Goal: Task Accomplishment & Management: Use online tool/utility

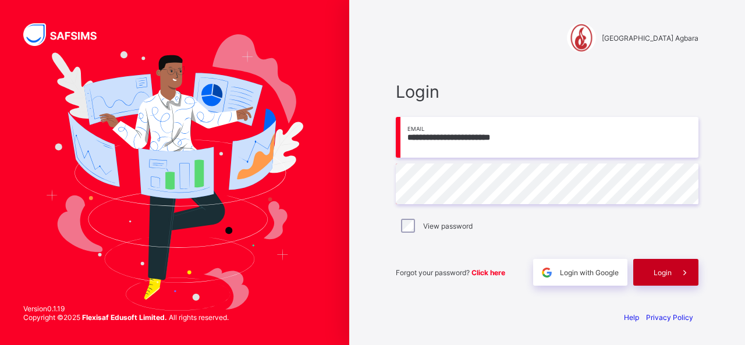
click at [661, 273] on span "Login" at bounding box center [663, 272] width 18 height 9
type input "**********"
click at [650, 276] on div "Login" at bounding box center [665, 272] width 65 height 27
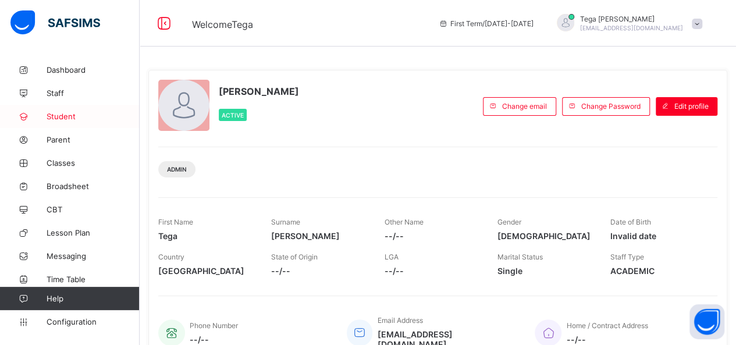
click at [68, 114] on span "Student" at bounding box center [93, 116] width 93 height 9
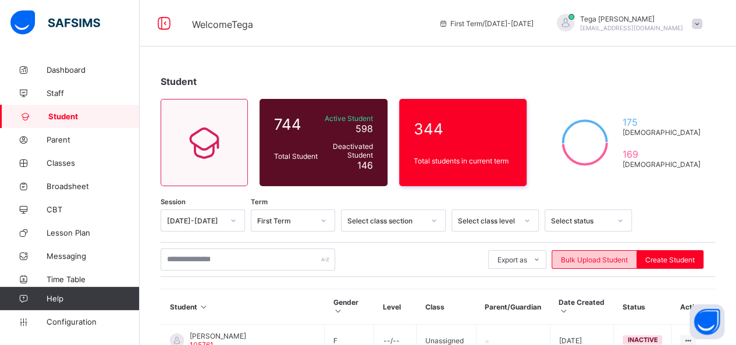
click at [585, 260] on span "Bulk Upload Student" at bounding box center [594, 260] width 67 height 9
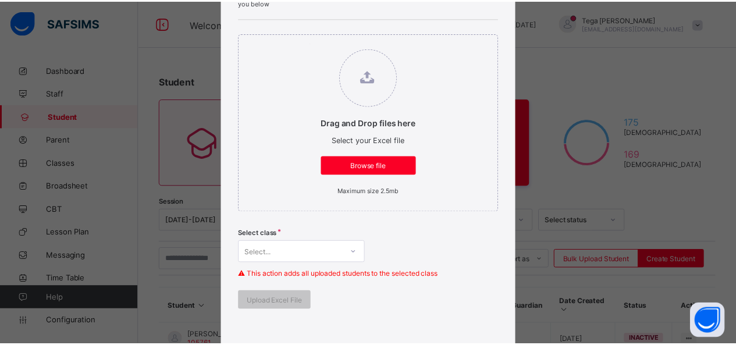
scroll to position [132, 0]
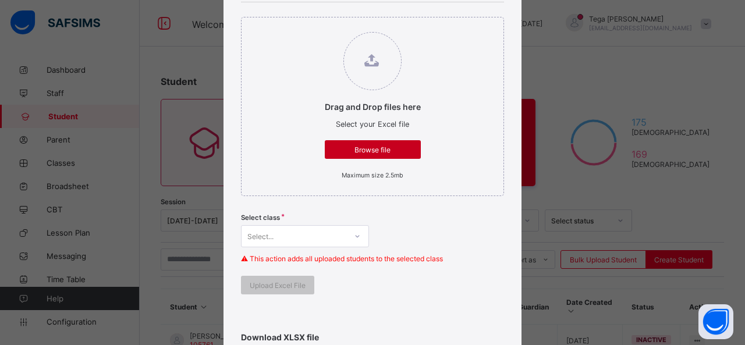
click at [373, 150] on span "Browse file" at bounding box center [373, 150] width 79 height 9
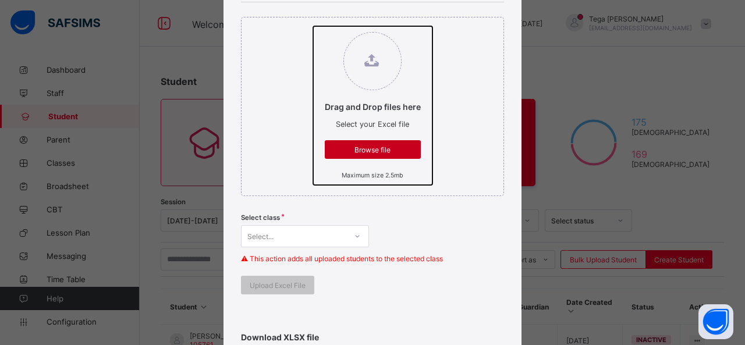
click at [313, 26] on input "Drag and Drop files here Select your Excel file Browse file Maximum size 2.5mb" at bounding box center [313, 26] width 0 height 0
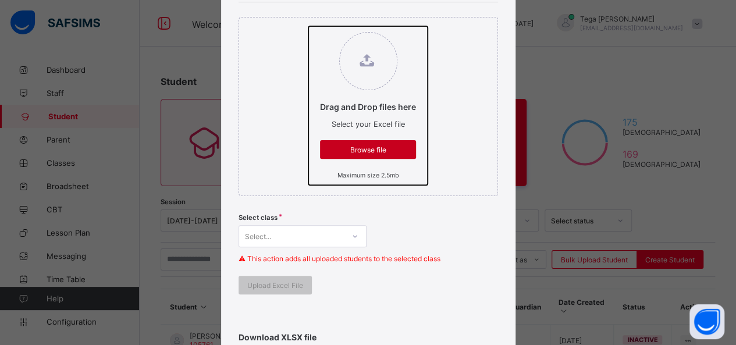
type input "**********"
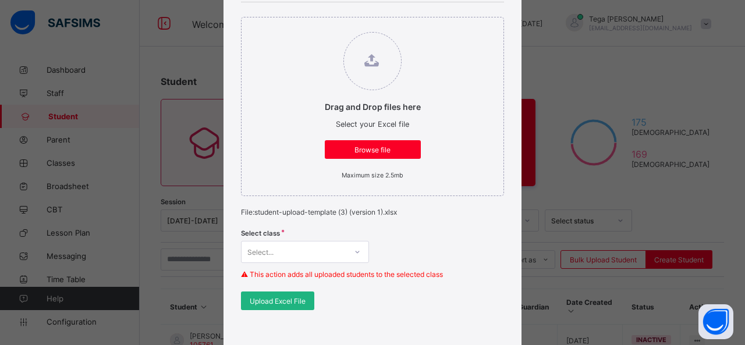
click at [279, 300] on span "Upload Excel File" at bounding box center [278, 301] width 56 height 9
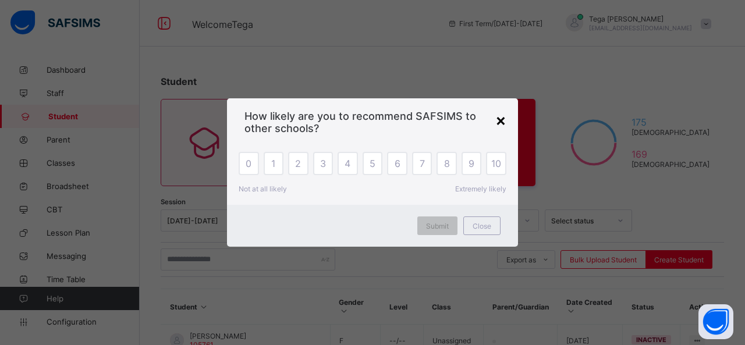
click at [501, 119] on div "×" at bounding box center [500, 120] width 11 height 20
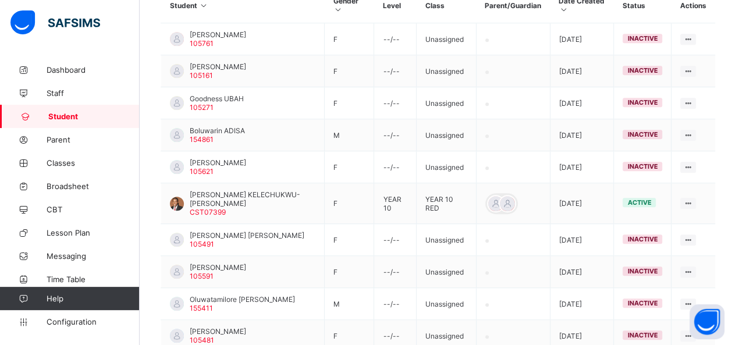
scroll to position [0, 0]
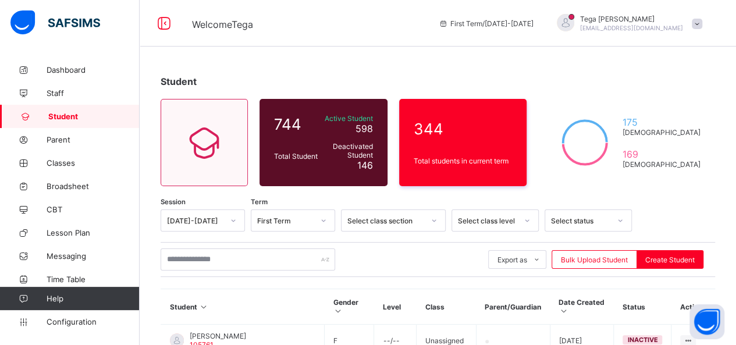
click at [87, 112] on span "Student" at bounding box center [93, 116] width 91 height 9
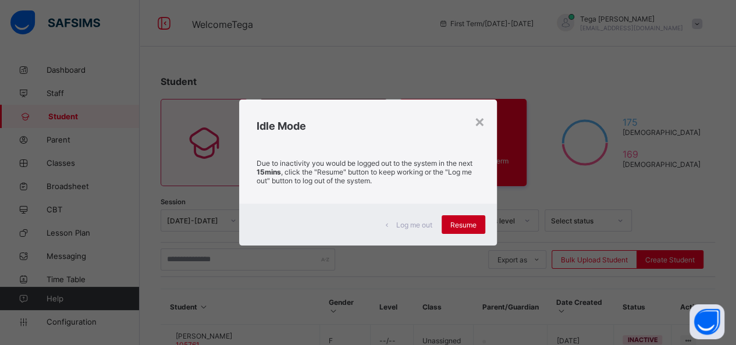
click at [460, 216] on div "Resume" at bounding box center [464, 224] width 44 height 19
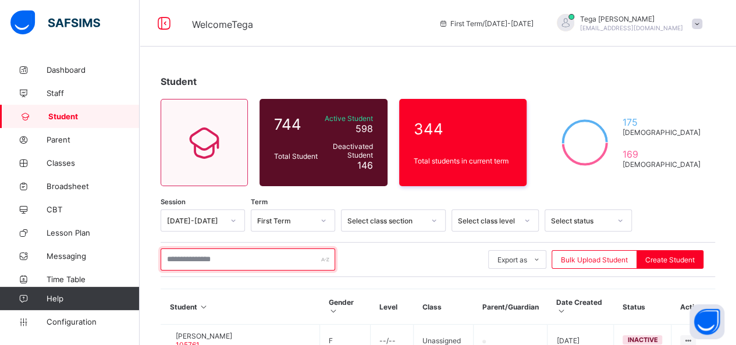
click at [215, 255] on input "text" at bounding box center [248, 260] width 175 height 22
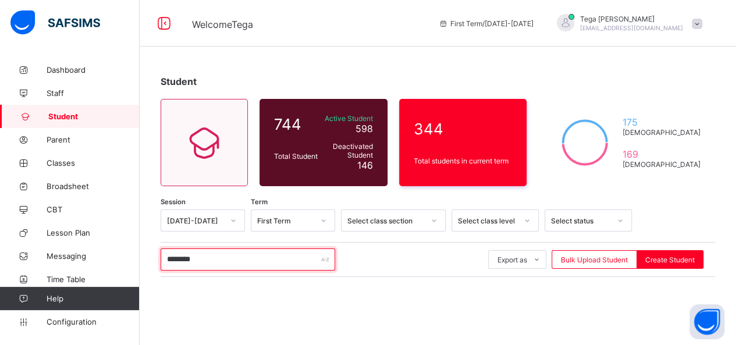
type input "********"
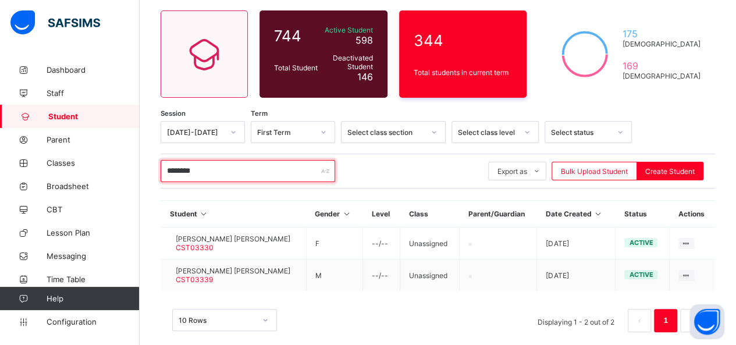
scroll to position [101, 0]
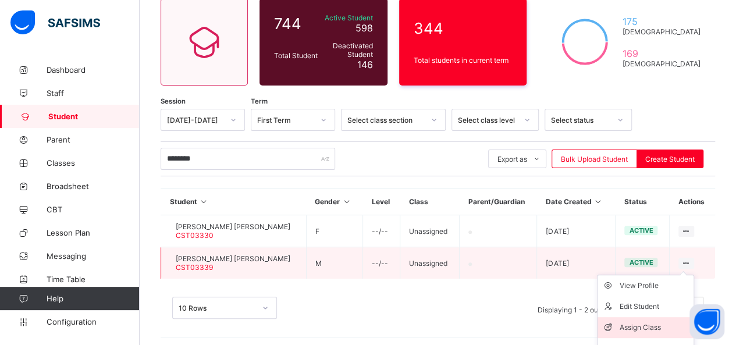
click at [654, 322] on div "Assign Class" at bounding box center [654, 328] width 69 height 12
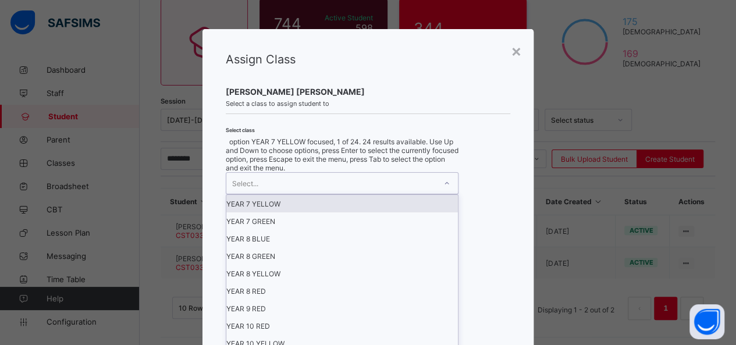
scroll to position [0, 0]
click at [448, 193] on div at bounding box center [447, 183] width 20 height 19
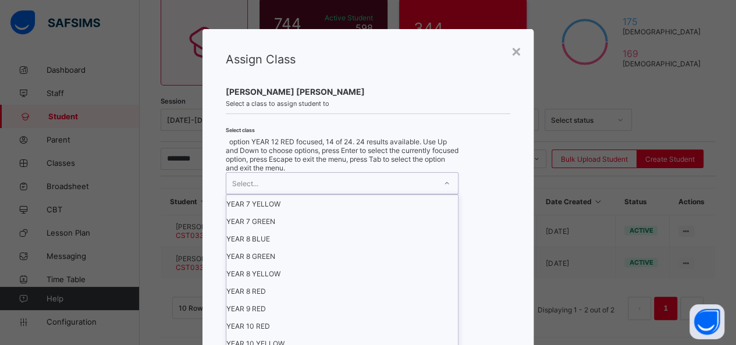
scroll to position [229, 0]
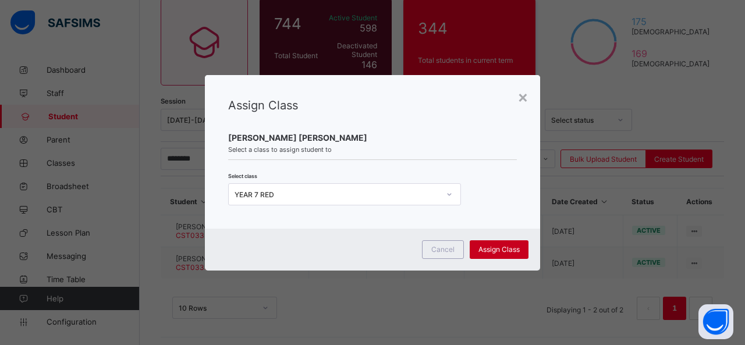
click at [517, 253] on div "Assign Class" at bounding box center [499, 249] width 59 height 19
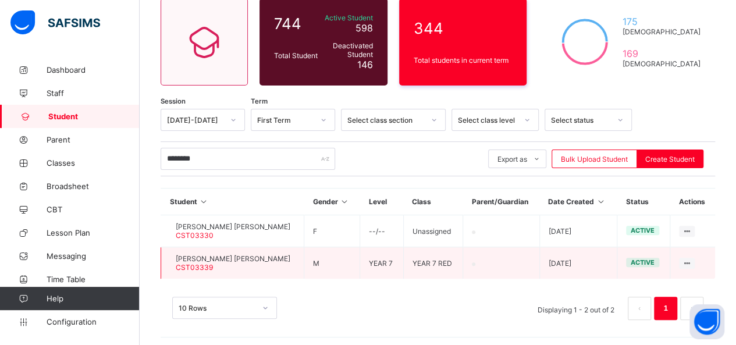
click at [277, 254] on span "Emmanuel Victor Thompson" at bounding box center [233, 258] width 115 height 9
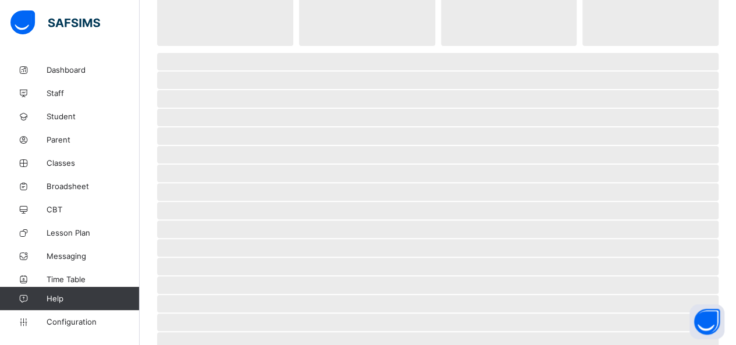
click at [277, 251] on span "‌" at bounding box center [438, 247] width 562 height 17
